Goal: Information Seeking & Learning: Stay updated

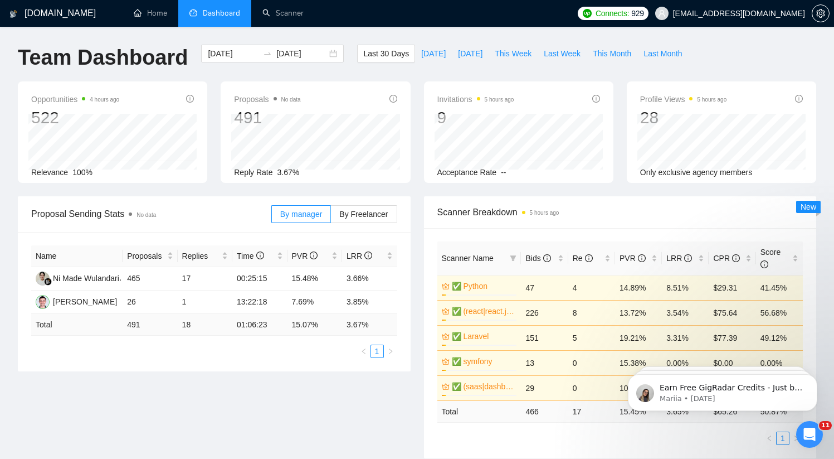
click at [62, 17] on h1 "[DOMAIN_NAME]" at bounding box center [60, 13] width 71 height 27
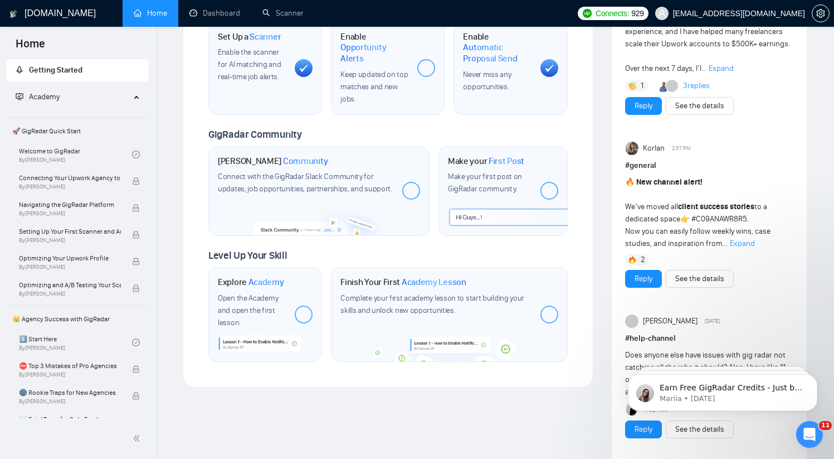
scroll to position [512, 0]
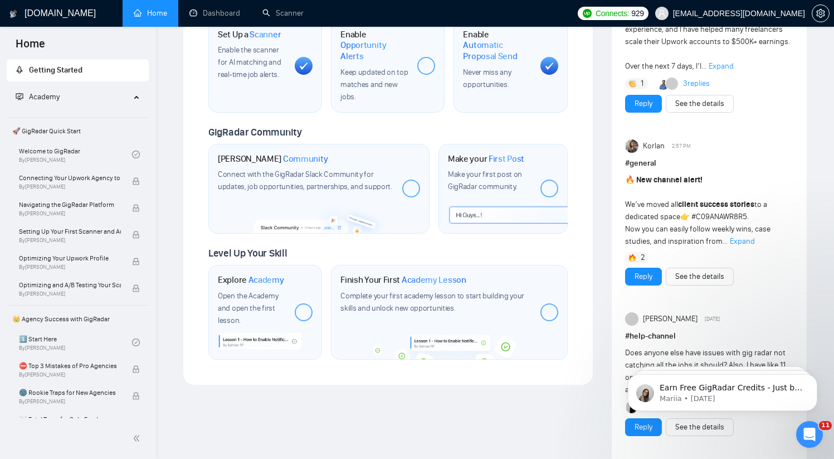
click at [743, 239] on span "Expand" at bounding box center [742, 240] width 25 height 9
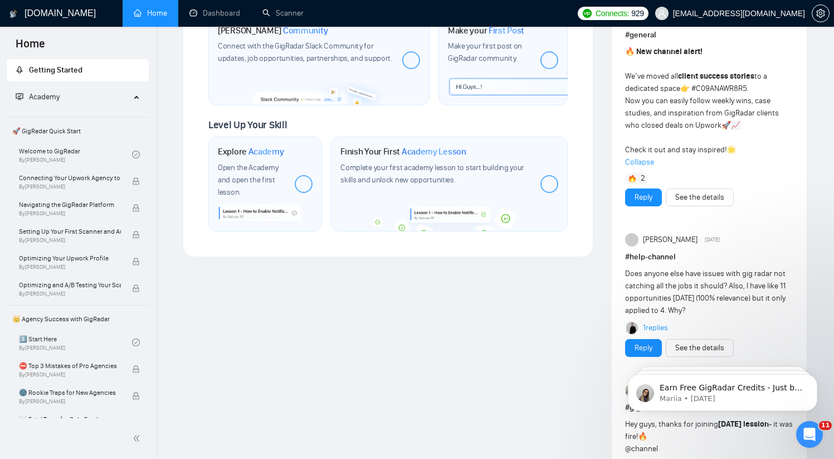
scroll to position [583, 0]
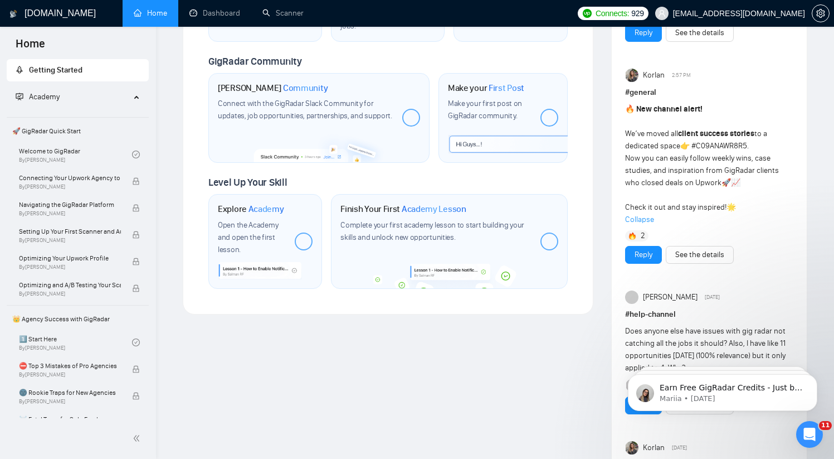
click at [695, 245] on div "Korlan 2:57 PM # general 🔥 New channel alert! We’ve moved all client success st…" at bounding box center [709, 166] width 168 height 195
click at [696, 253] on link "See the details" at bounding box center [699, 255] width 49 height 12
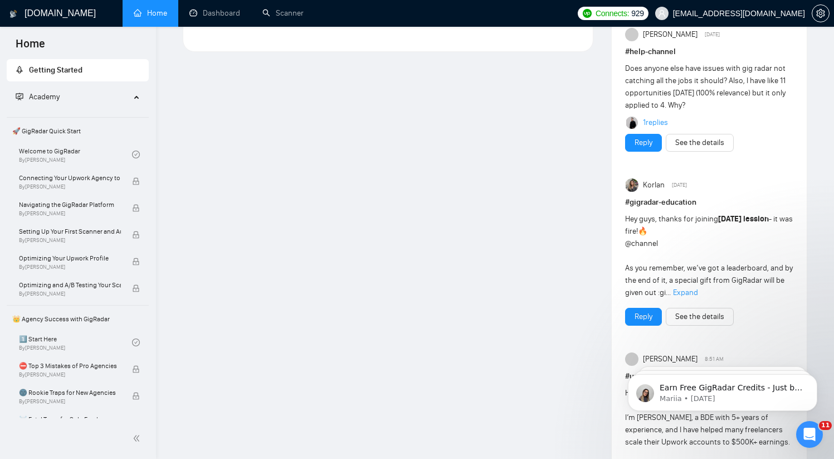
scroll to position [1067, 0]
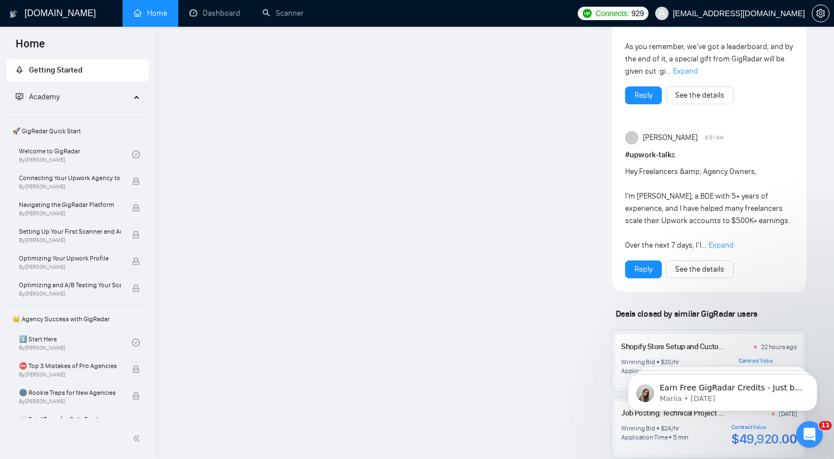
click at [714, 246] on span "Expand" at bounding box center [721, 244] width 25 height 9
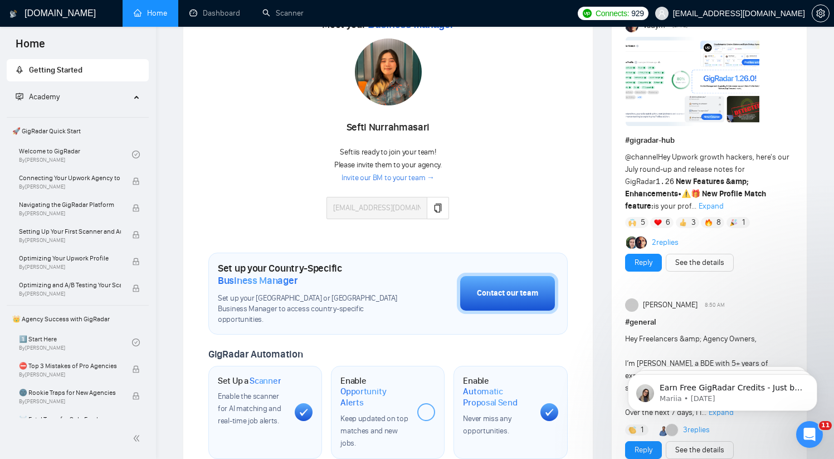
scroll to position [0, 0]
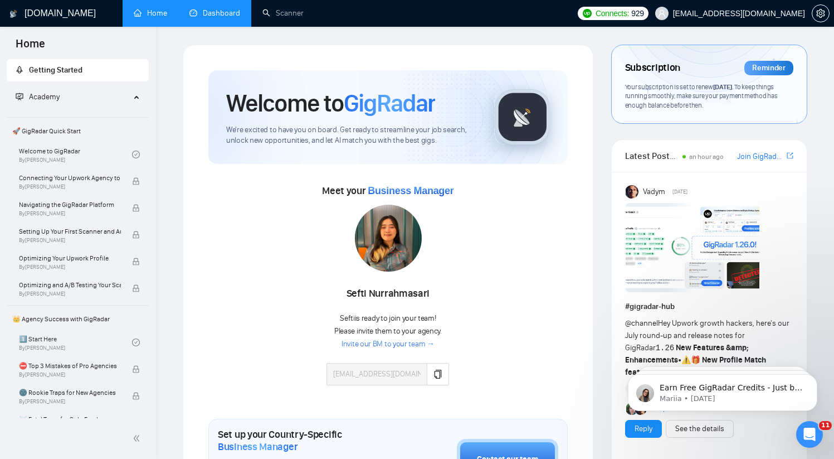
click at [204, 13] on link "Dashboard" at bounding box center [214, 12] width 51 height 9
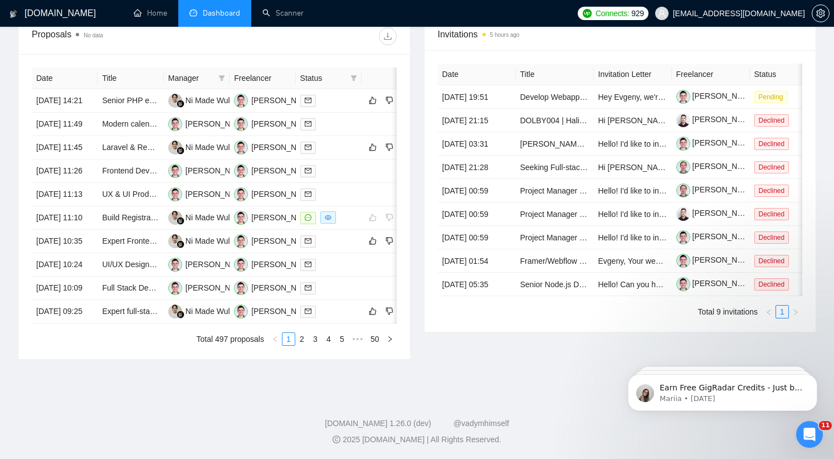
scroll to position [466, 0]
click at [300, 345] on link "2" at bounding box center [302, 339] width 12 height 12
click at [314, 345] on link "3" at bounding box center [315, 339] width 12 height 12
click at [325, 345] on link "4" at bounding box center [329, 339] width 12 height 12
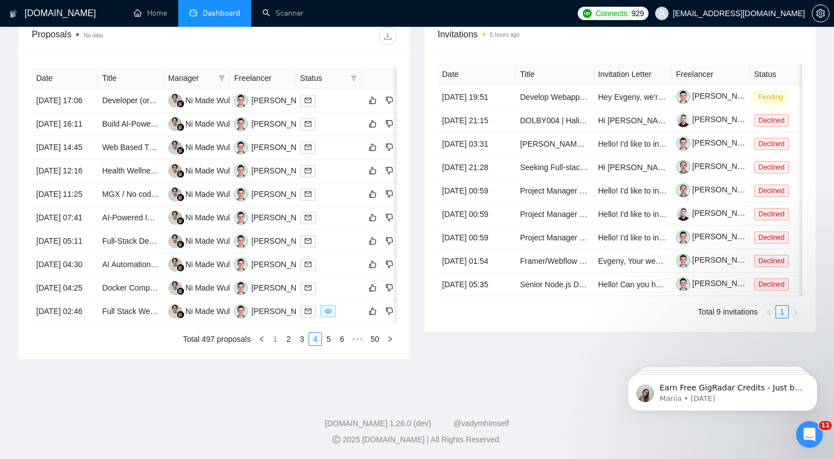
click at [275, 345] on link "1" at bounding box center [275, 339] width 12 height 12
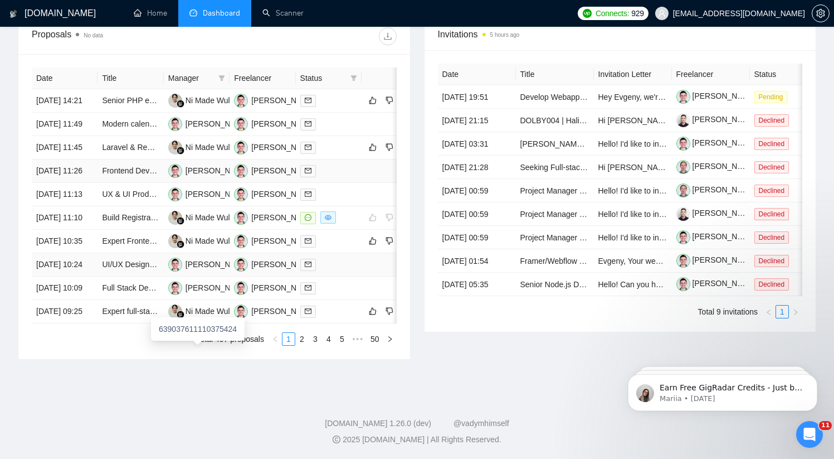
scroll to position [470, 0]
click at [296, 345] on link "2" at bounding box center [302, 339] width 12 height 12
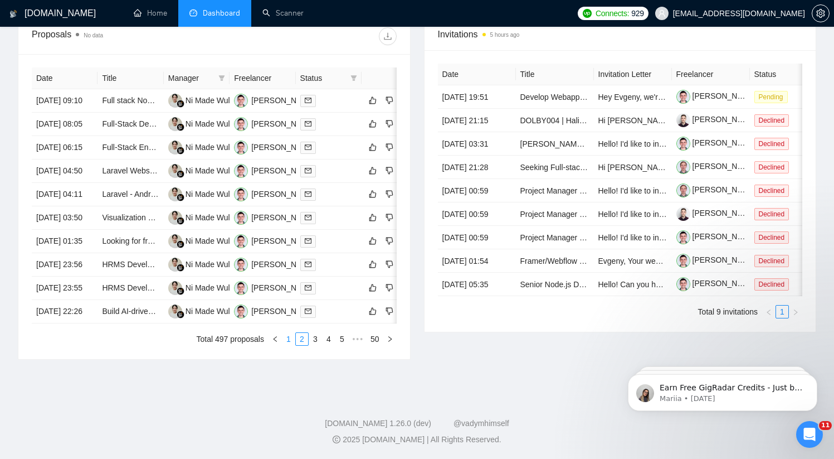
click at [287, 345] on link "1" at bounding box center [289, 339] width 12 height 12
